Goal: Use online tool/utility: Utilize a website feature to perform a specific function

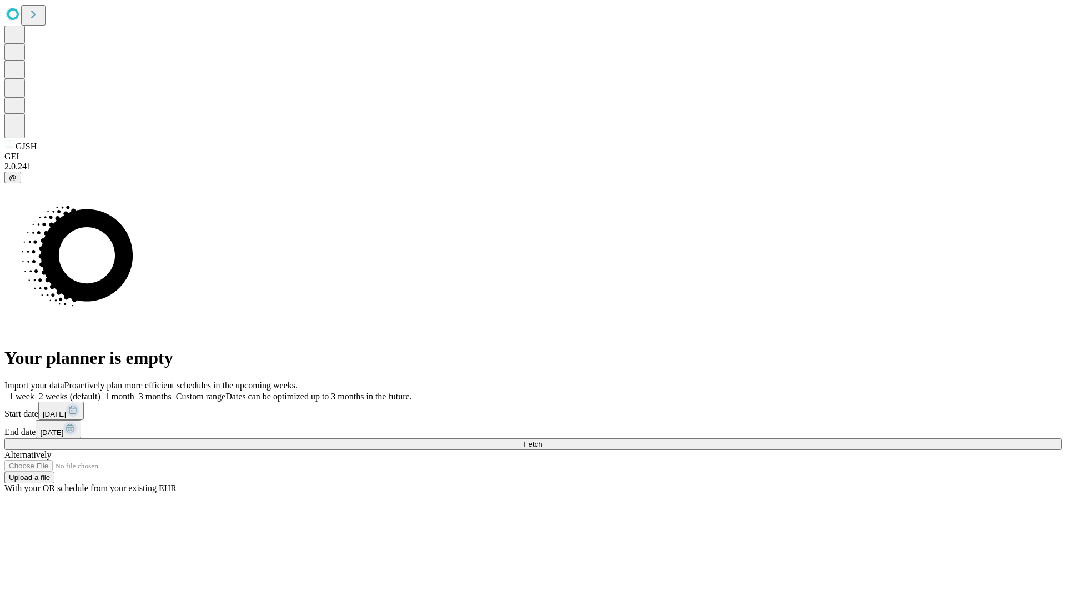
click at [542, 440] on span "Fetch" at bounding box center [533, 444] width 18 height 8
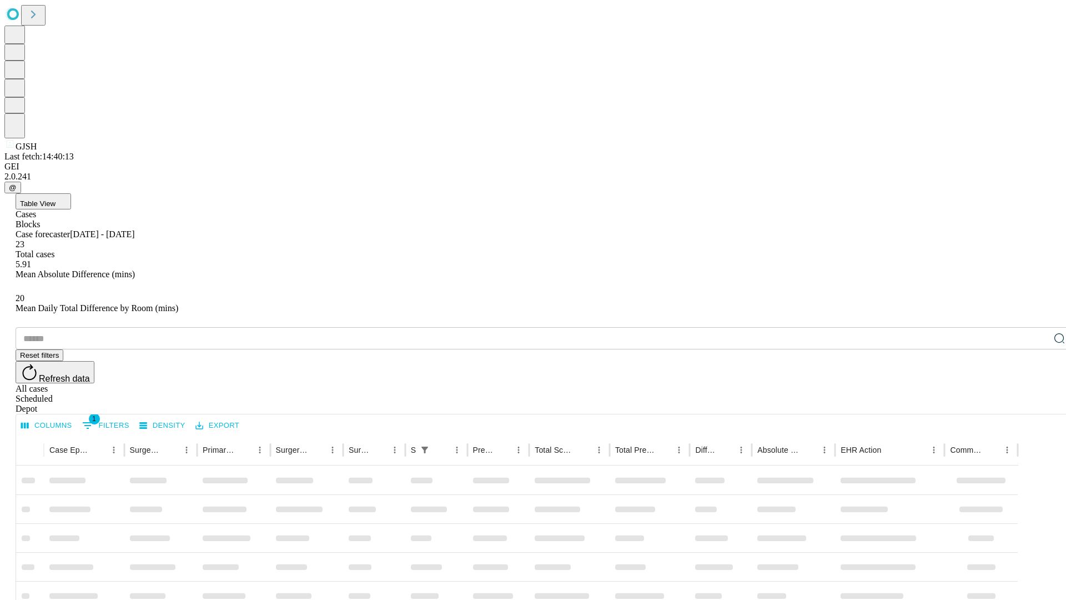
click at [56, 199] on span "Table View" at bounding box center [38, 203] width 36 height 8
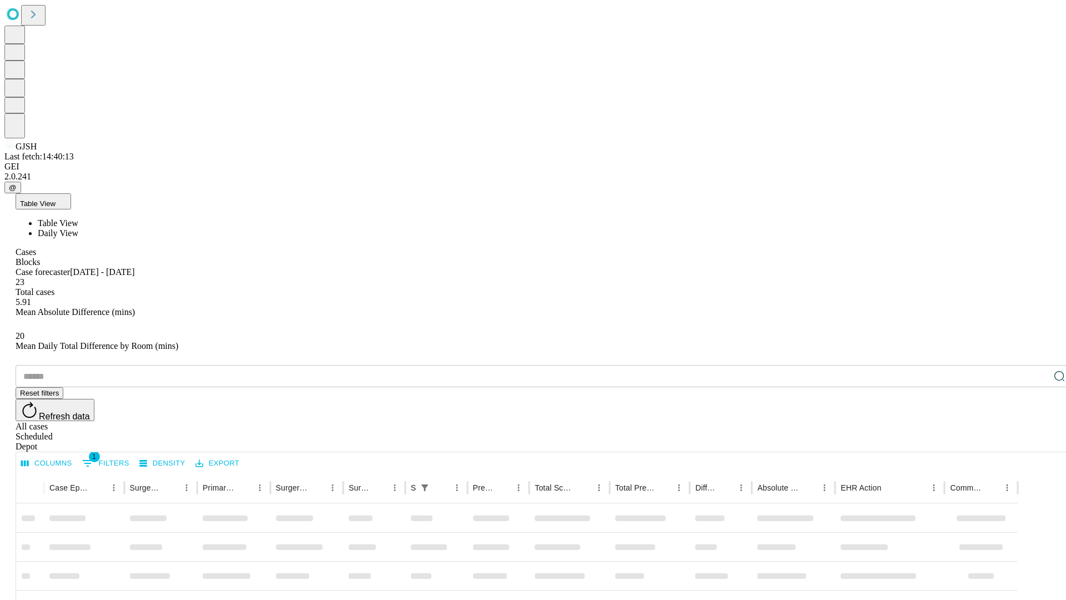
click at [78, 228] on span "Daily View" at bounding box center [58, 232] width 41 height 9
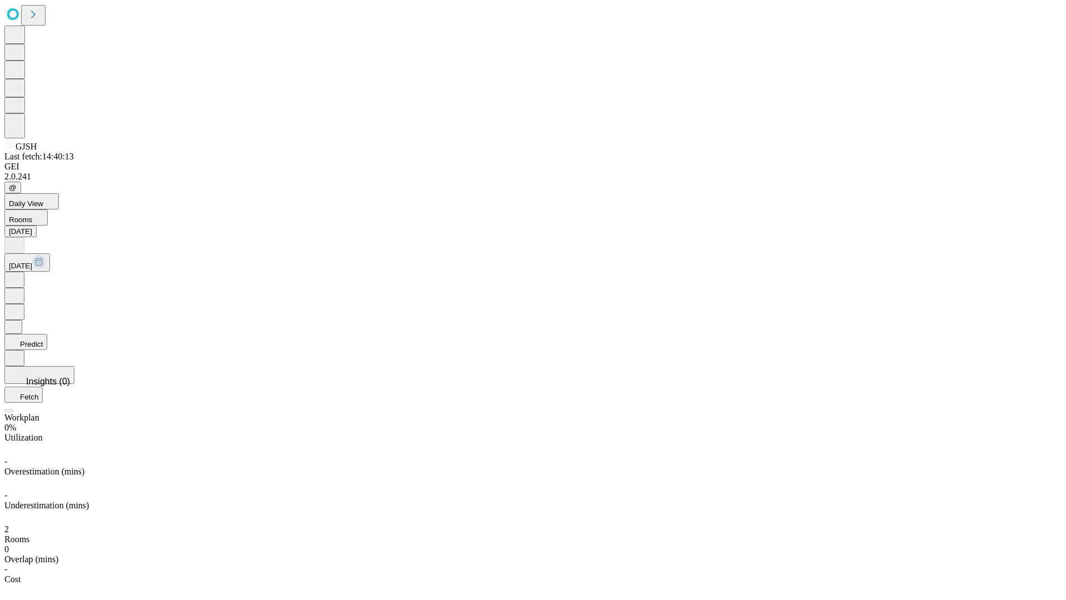
click at [47, 334] on button "Predict" at bounding box center [25, 342] width 43 height 16
